Goal: Task Accomplishment & Management: Complete application form

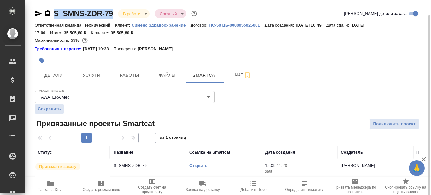
scroll to position [8, 0]
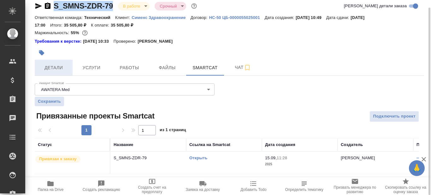
click at [61, 65] on span "Детали" at bounding box center [54, 68] width 30 height 8
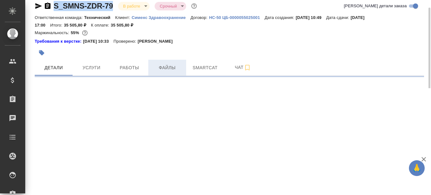
select select "RU"
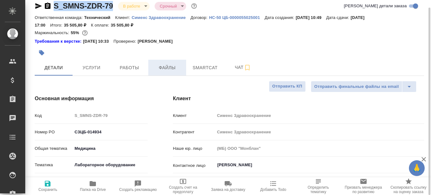
type textarea "x"
type input "[PERSON_NAME]"
type input "[PERSON_NAME]pavlova"
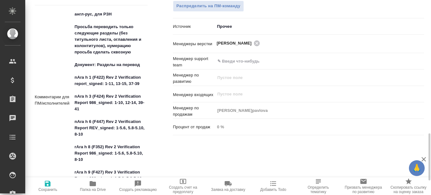
scroll to position [418, 0]
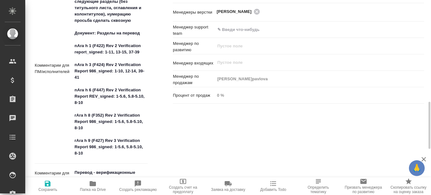
type textarea "x"
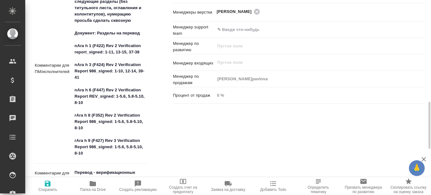
type textarea "x"
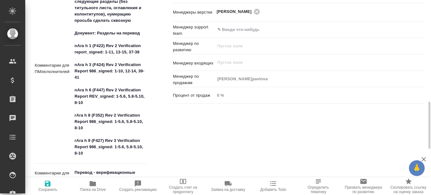
type textarea "x"
